Goal: Task Accomplishment & Management: Manage account settings

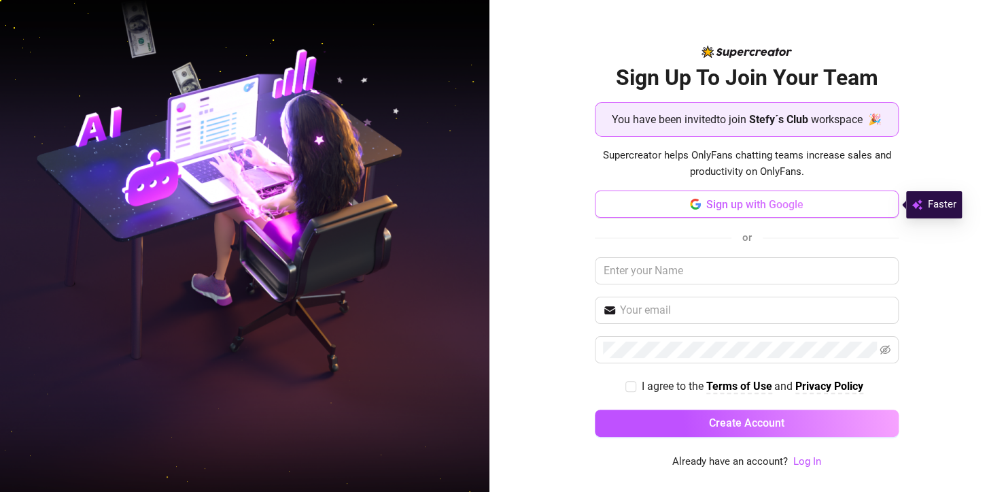
click at [717, 210] on span "Sign up with Google" at bounding box center [754, 204] width 97 height 13
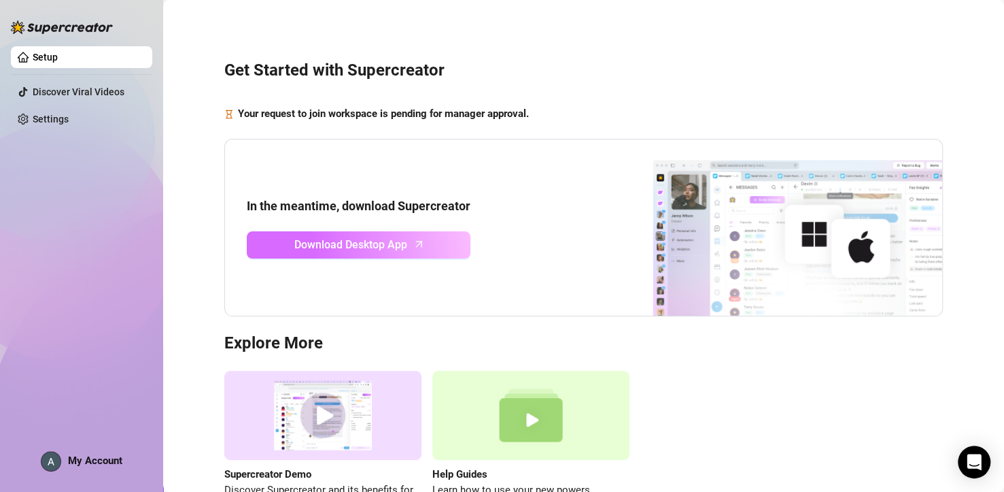
click at [354, 236] on span "Download Desktop App" at bounding box center [350, 244] width 113 height 17
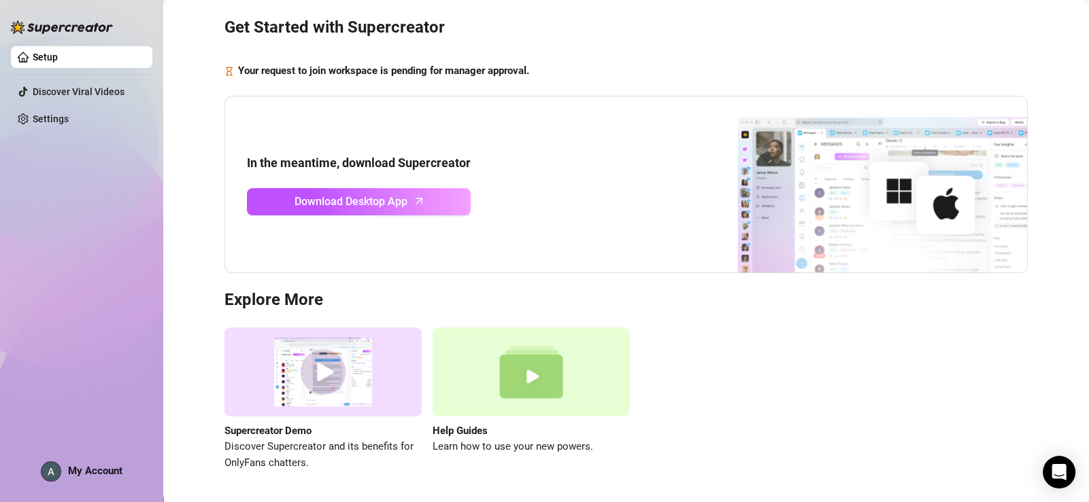
scroll to position [86, 0]
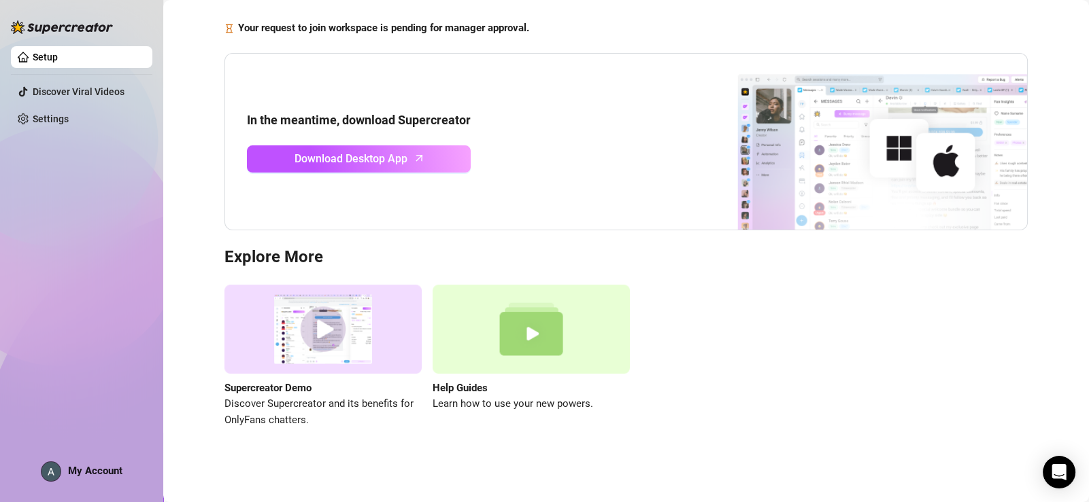
click at [328, 331] on img at bounding box center [322, 329] width 197 height 89
click at [80, 90] on link "Discover Viral Videos" at bounding box center [79, 91] width 92 height 11
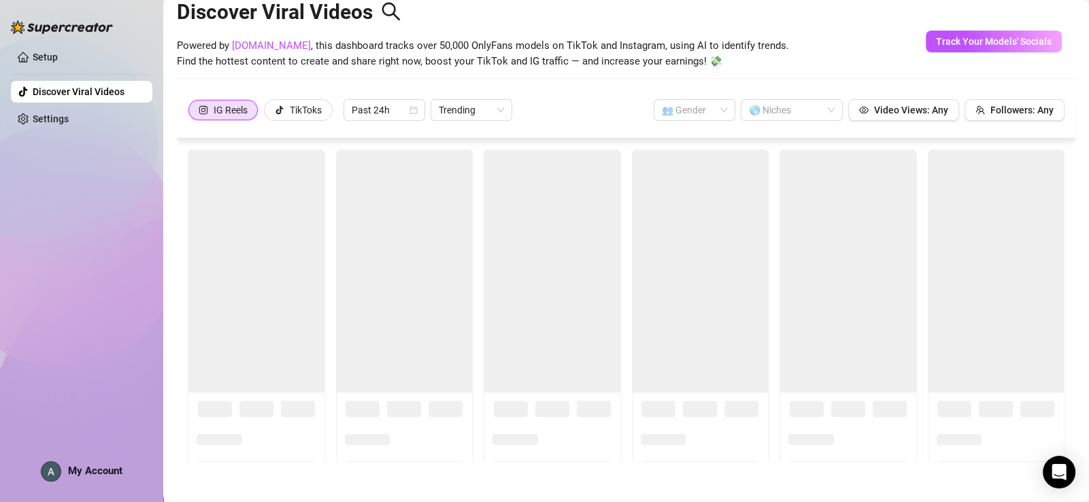
scroll to position [30, 0]
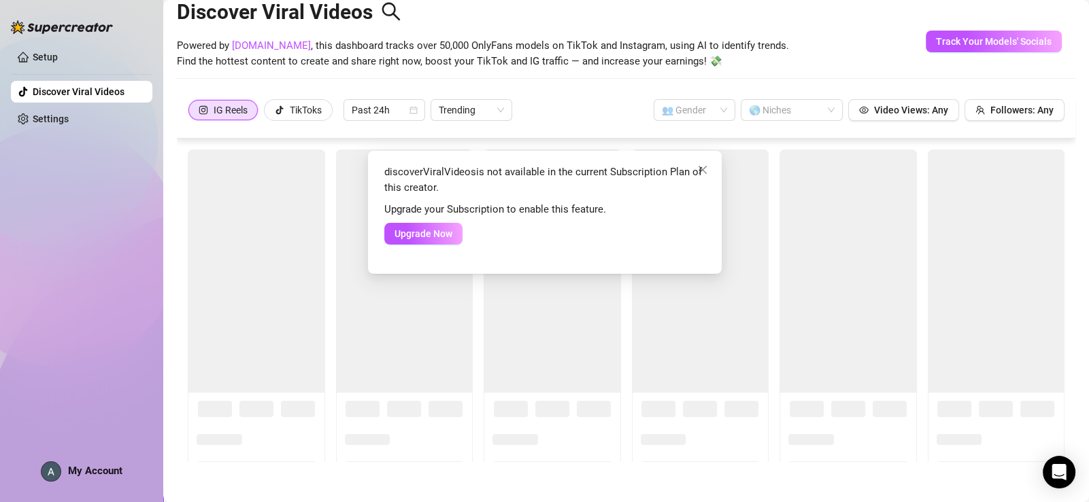
click at [54, 118] on div "discoverViralVideos is not available in the current Subscription Plan of this c…" at bounding box center [544, 251] width 1089 height 502
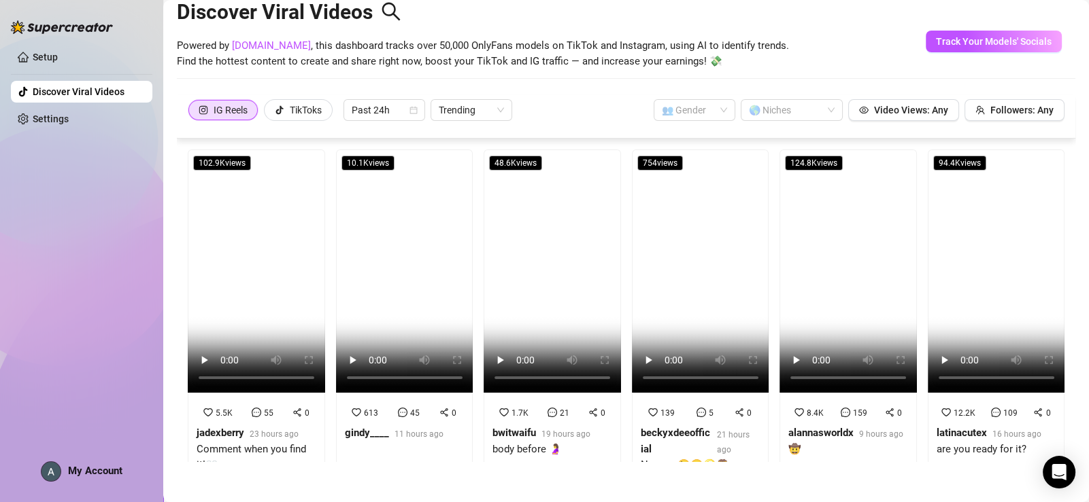
click at [52, 476] on img at bounding box center [50, 471] width 19 height 19
click at [75, 234] on div "Setup Discover Viral Videos Settings My Account" at bounding box center [81, 245] width 141 height 490
click at [39, 61] on link "Setup" at bounding box center [45, 57] width 25 height 11
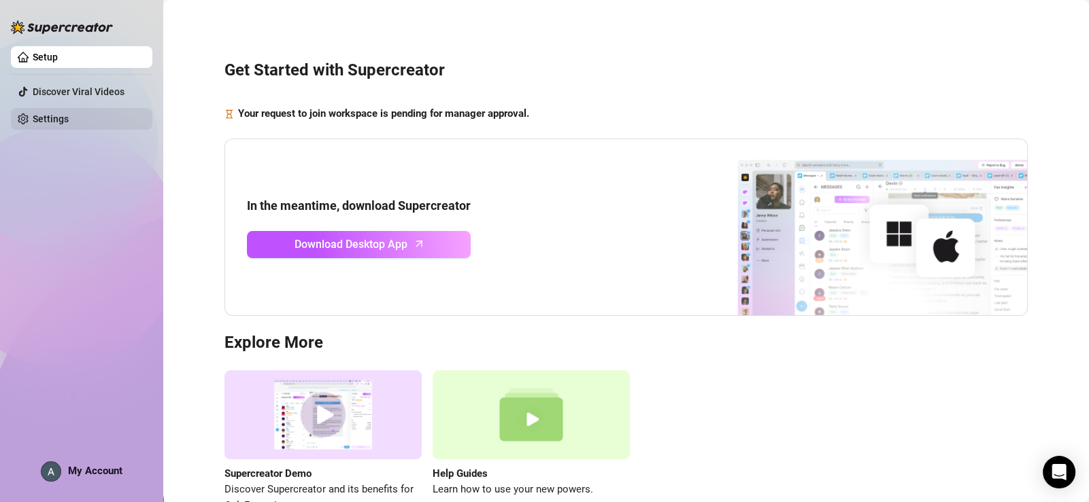
click at [47, 118] on link "Settings" at bounding box center [51, 119] width 36 height 11
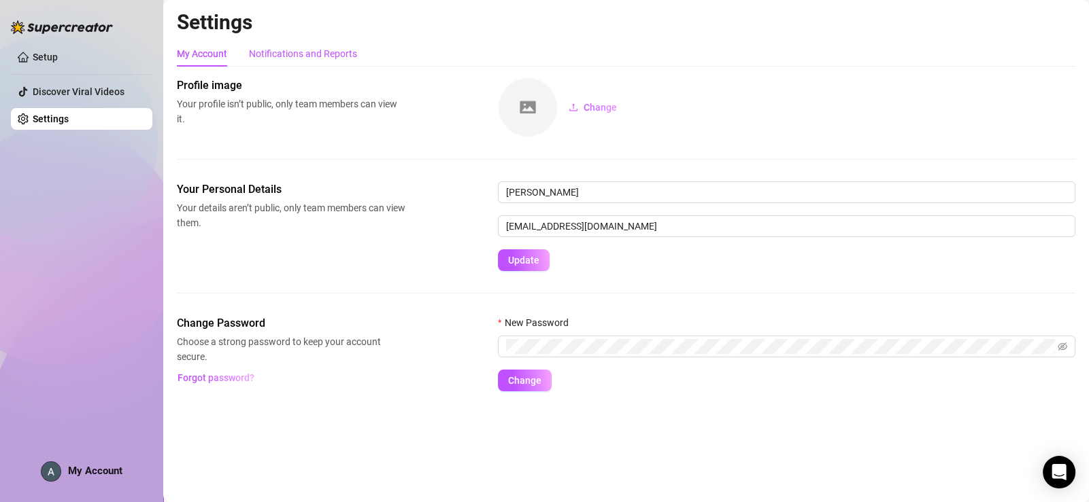
click at [290, 56] on div "Notifications and Reports" at bounding box center [303, 53] width 108 height 15
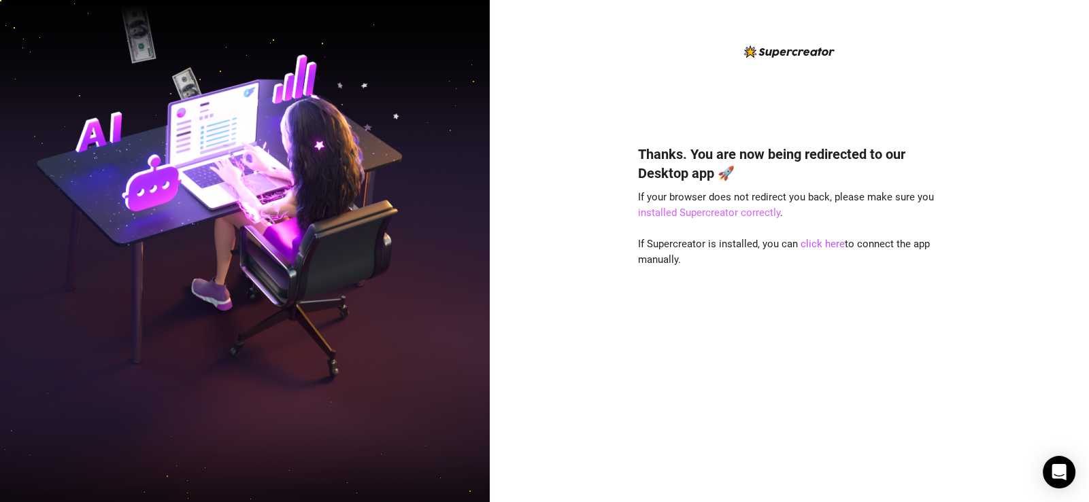
click at [666, 208] on link "installed Supercreator correctly" at bounding box center [709, 213] width 142 height 12
click at [808, 243] on link "click here" at bounding box center [822, 244] width 44 height 12
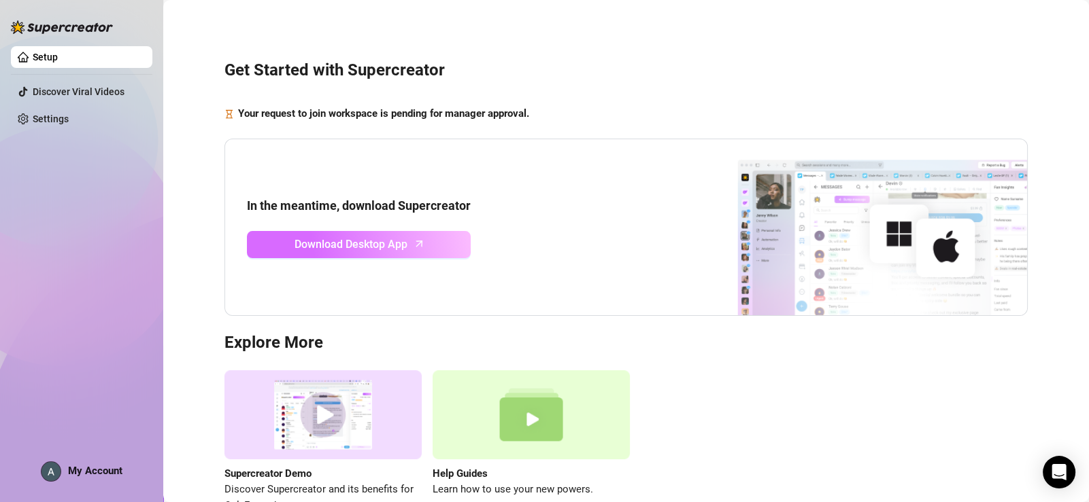
click at [385, 249] on span "Download Desktop App" at bounding box center [350, 244] width 113 height 17
